Goal: Unclear: Unclear

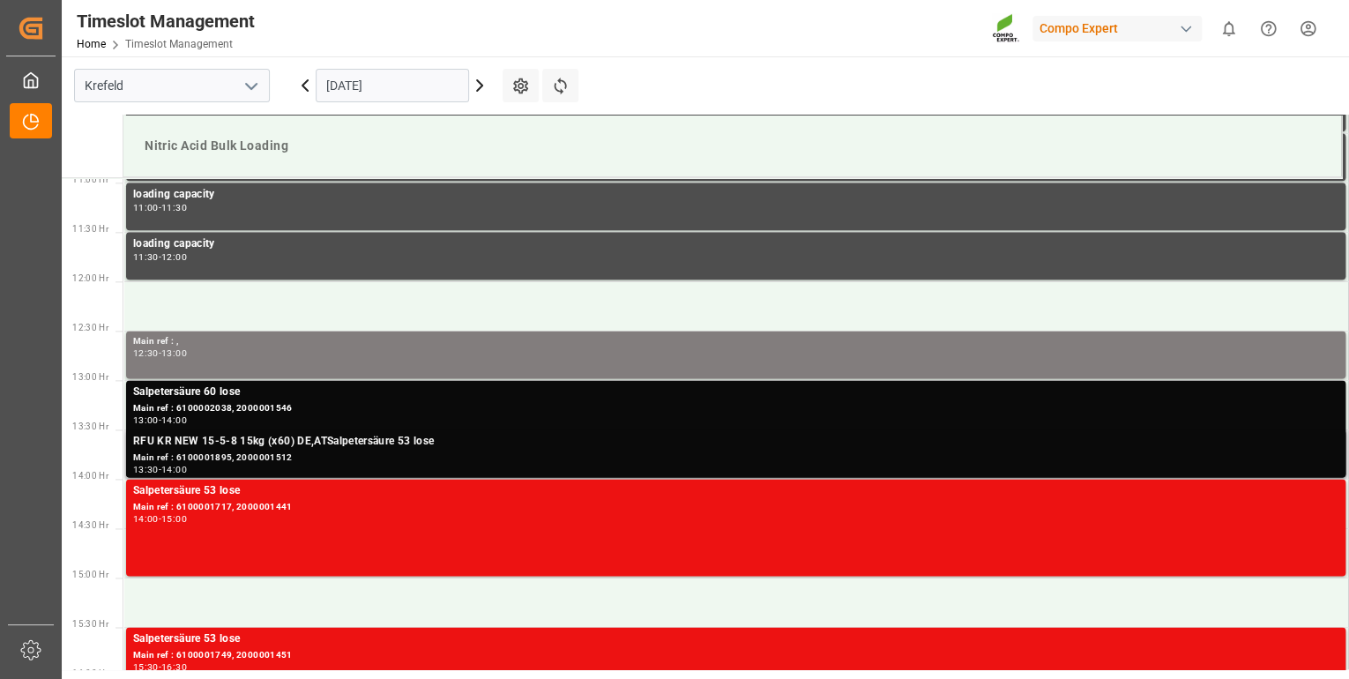
scroll to position [1103, 0]
